Goal: Go to known website: Access a specific website the user already knows

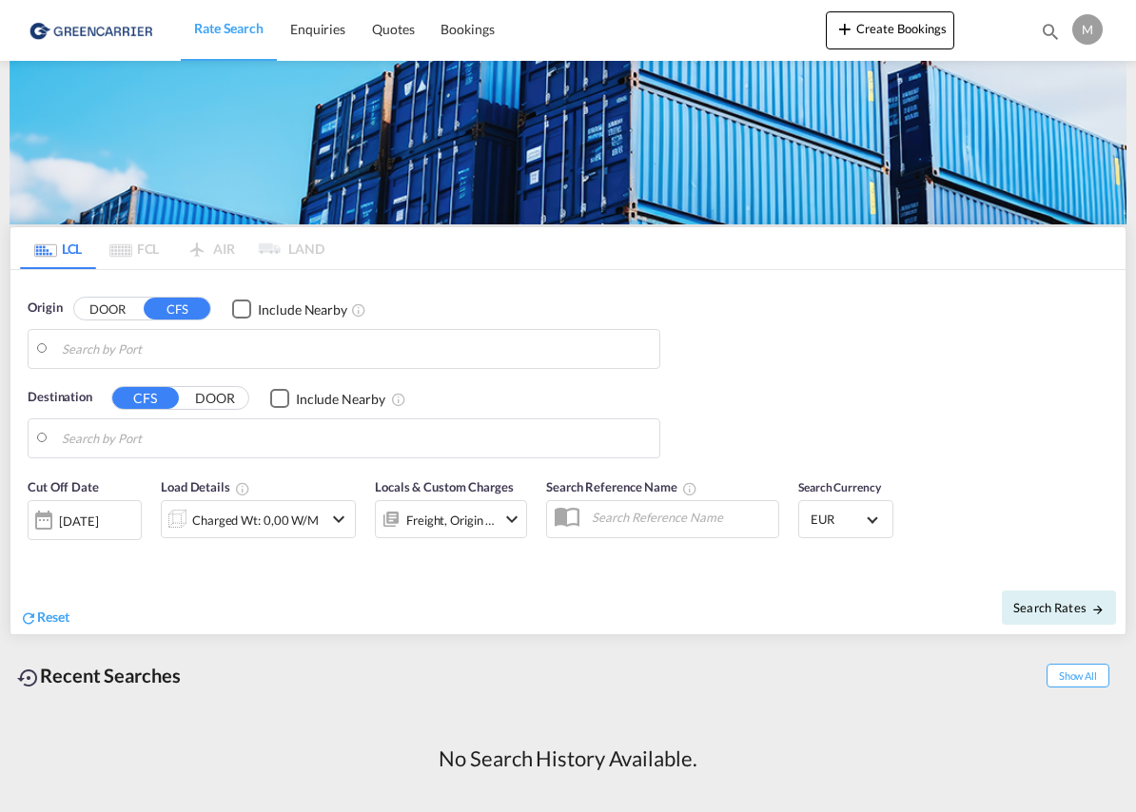
click at [1086, 29] on div "M" at bounding box center [1087, 29] width 30 height 30
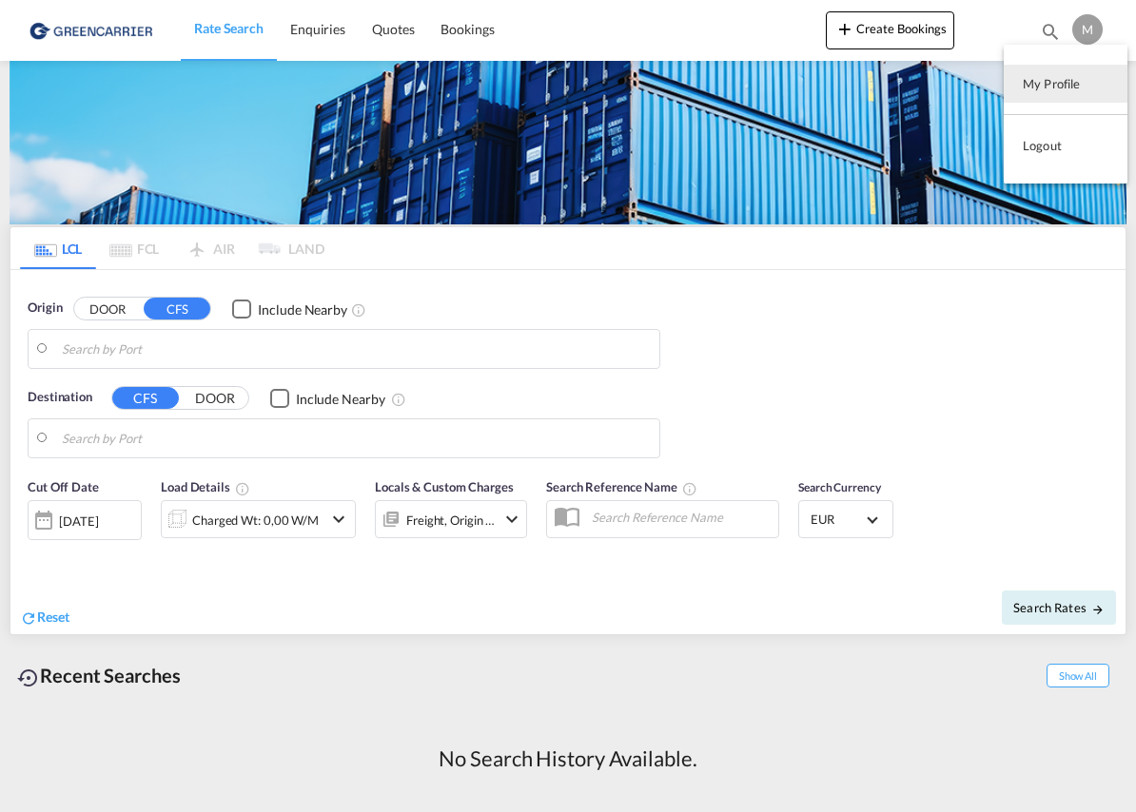
click at [1045, 29] on md-backdrop at bounding box center [568, 406] width 1136 height 812
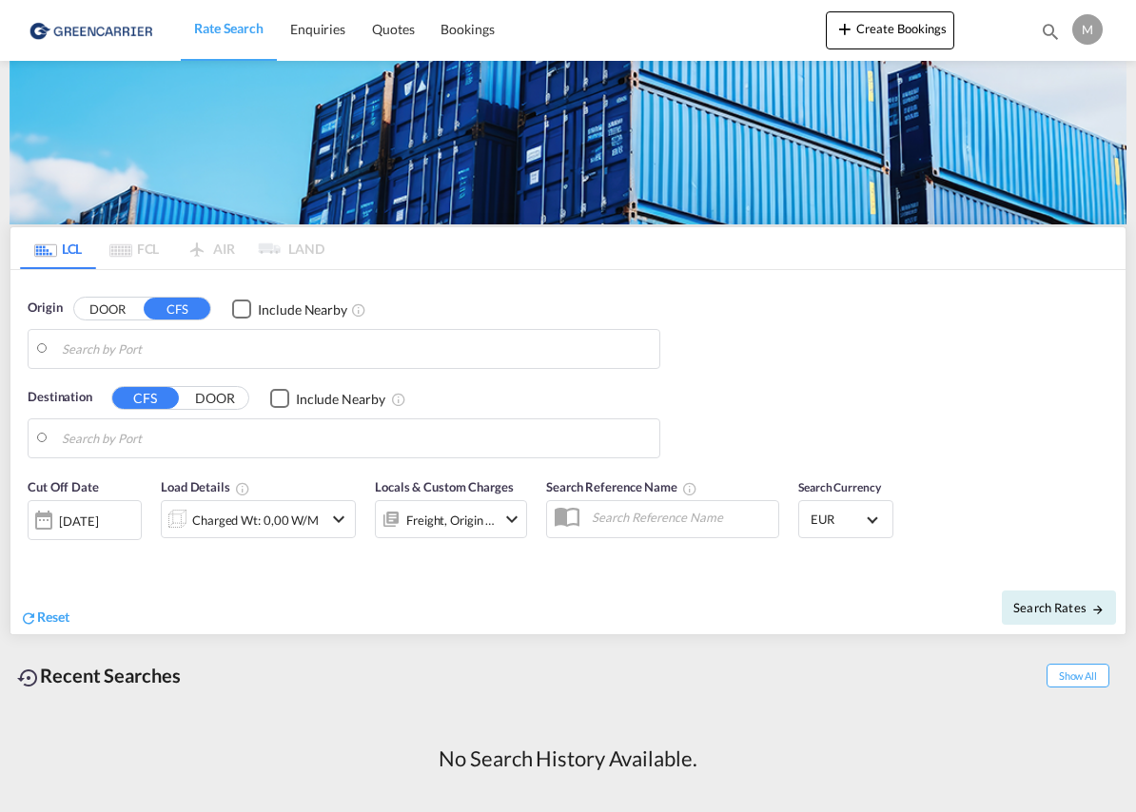
drag, startPoint x: 1045, startPoint y: 29, endPoint x: 966, endPoint y: 30, distance: 79.0
click at [966, 30] on div at bounding box center [991, 30] width 74 height 57
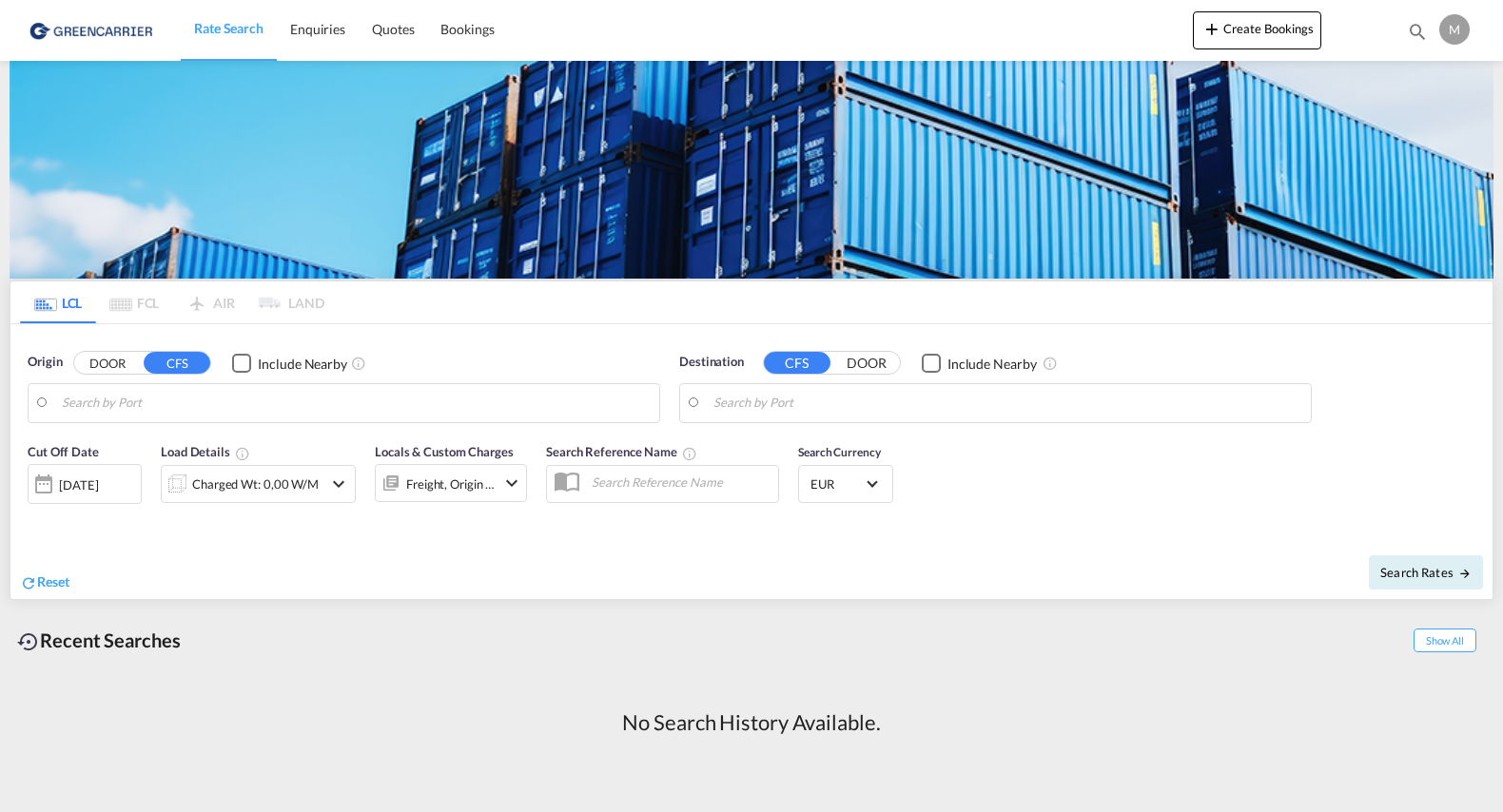
drag, startPoint x: 1453, startPoint y: 48, endPoint x: 1451, endPoint y: 31, distance: 16.3
